Goal: Connect with others: Connect with others

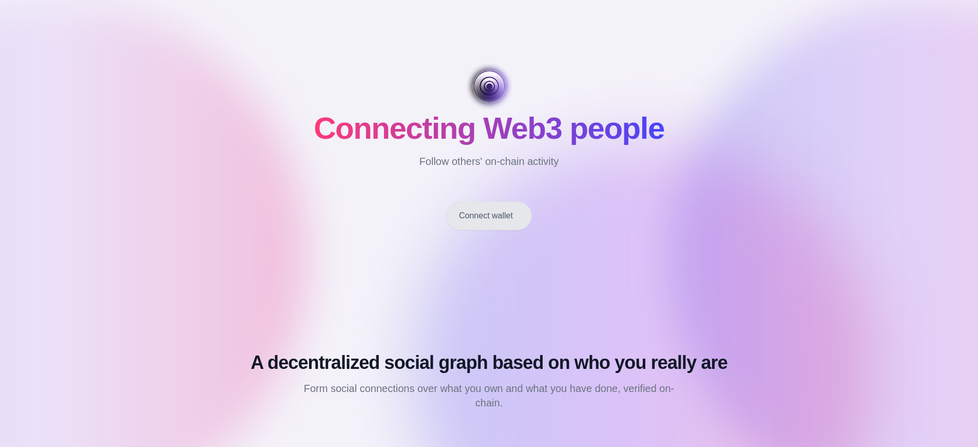
click at [489, 216] on button "Connect wallet" at bounding box center [489, 215] width 86 height 29
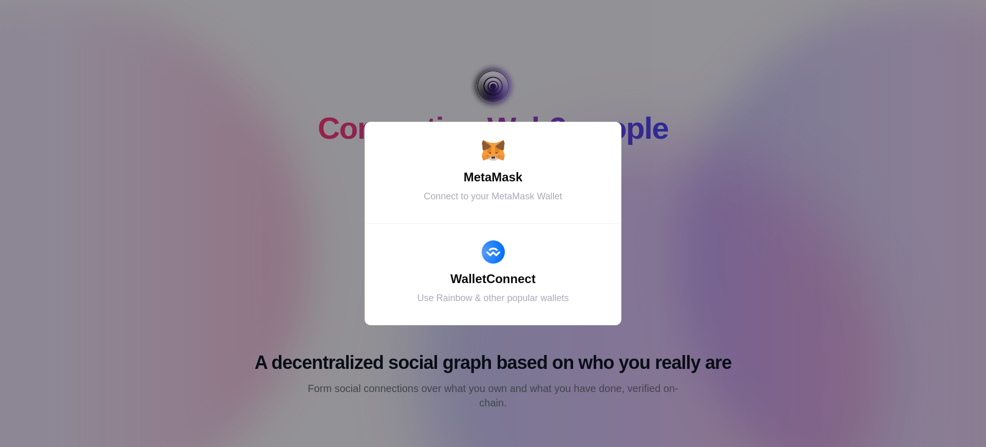
click at [493, 177] on div "MetaMask" at bounding box center [492, 177] width 231 height 18
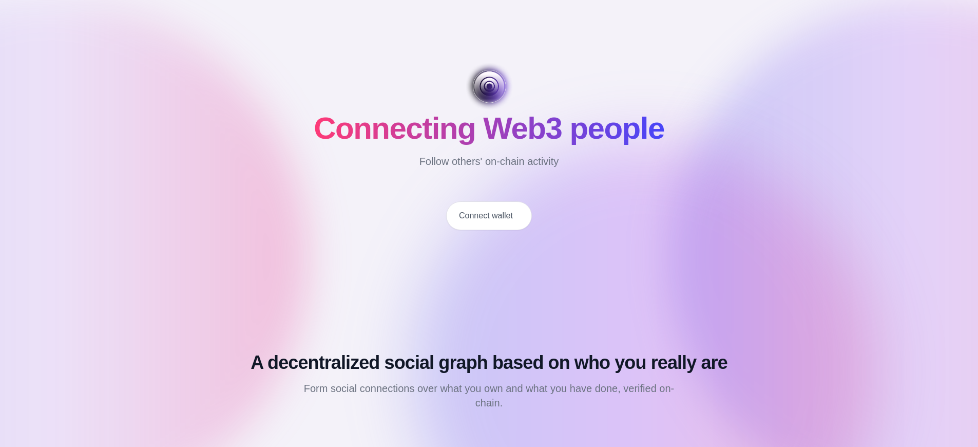
click at [489, 216] on button "Connect wallet" at bounding box center [489, 215] width 86 height 29
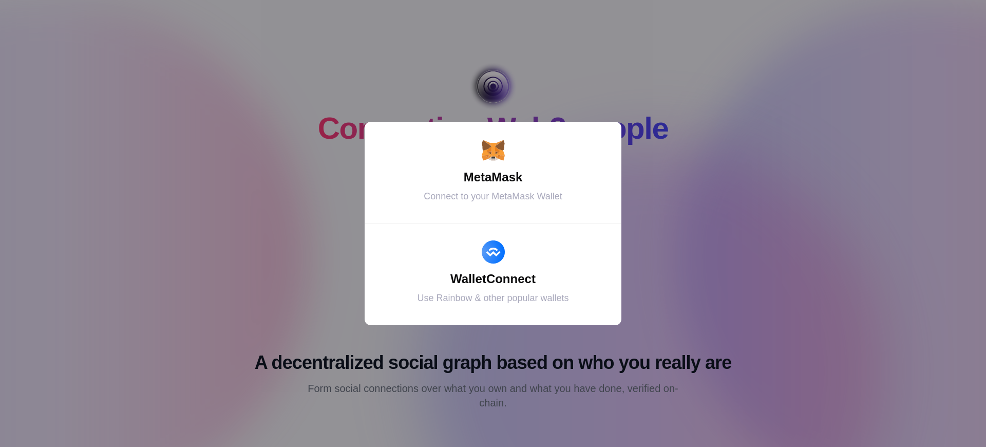
click at [493, 177] on div "MetaMask" at bounding box center [492, 177] width 231 height 18
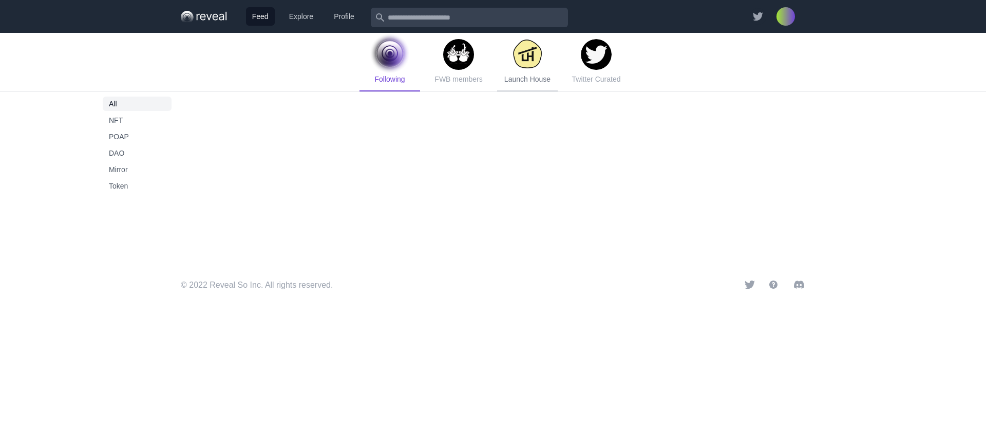
click at [527, 79] on span "Launch House" at bounding box center [527, 79] width 46 height 8
